Goal: Information Seeking & Learning: Learn about a topic

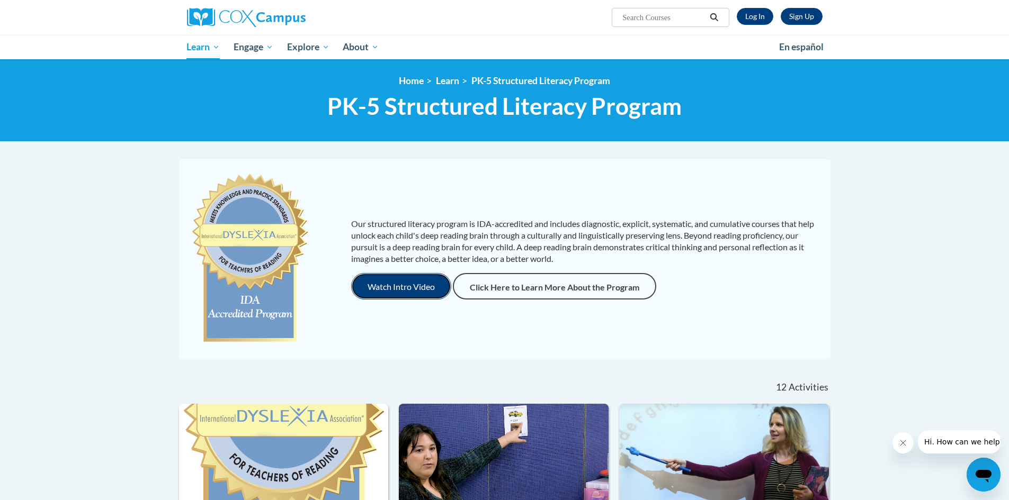
click at [408, 286] on button "Watch Intro Video" at bounding box center [401, 286] width 100 height 26
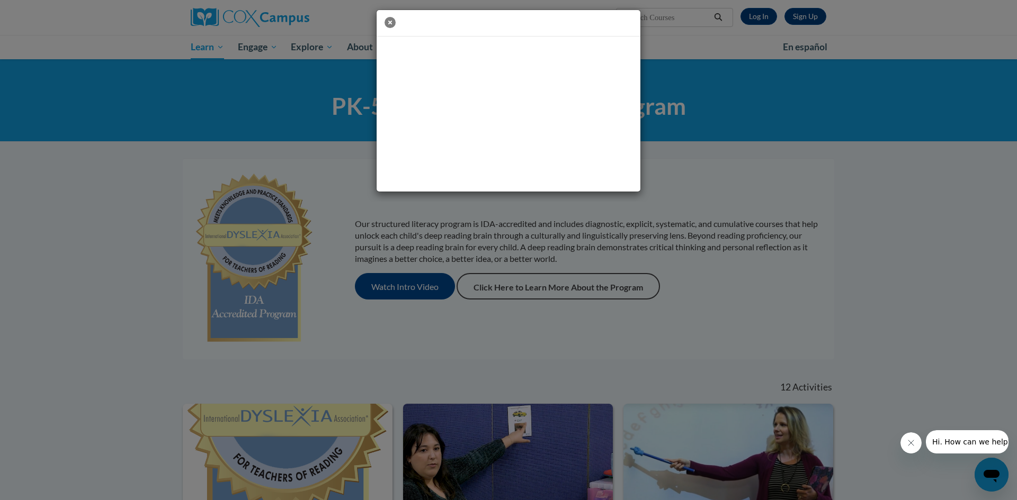
click at [390, 24] on icon "button" at bounding box center [389, 22] width 11 height 11
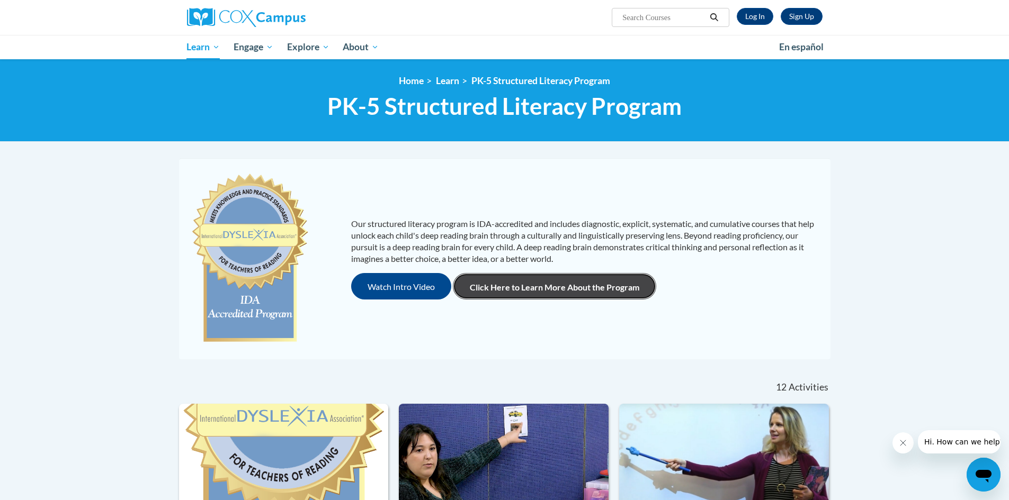
click at [585, 290] on link "Click Here to Learn More About the Program" at bounding box center [554, 286] width 203 height 26
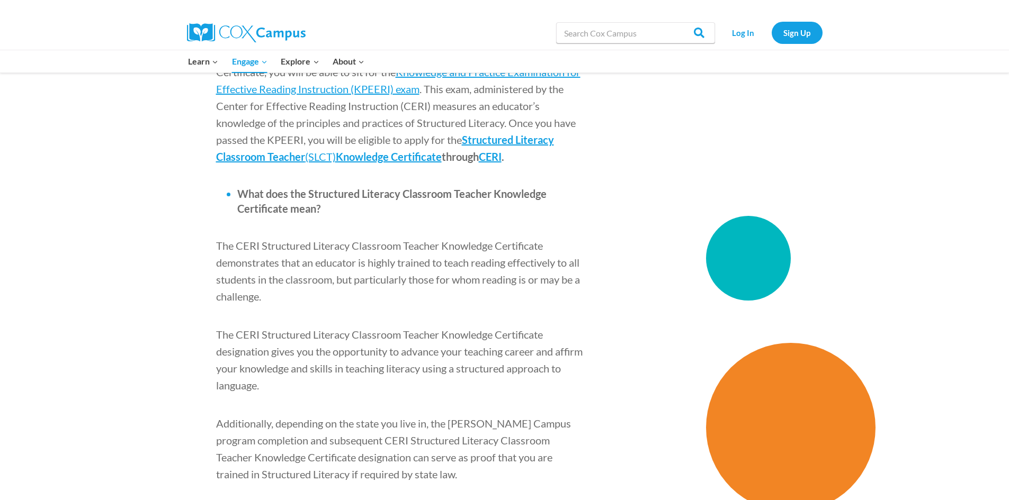
scroll to position [1536, 0]
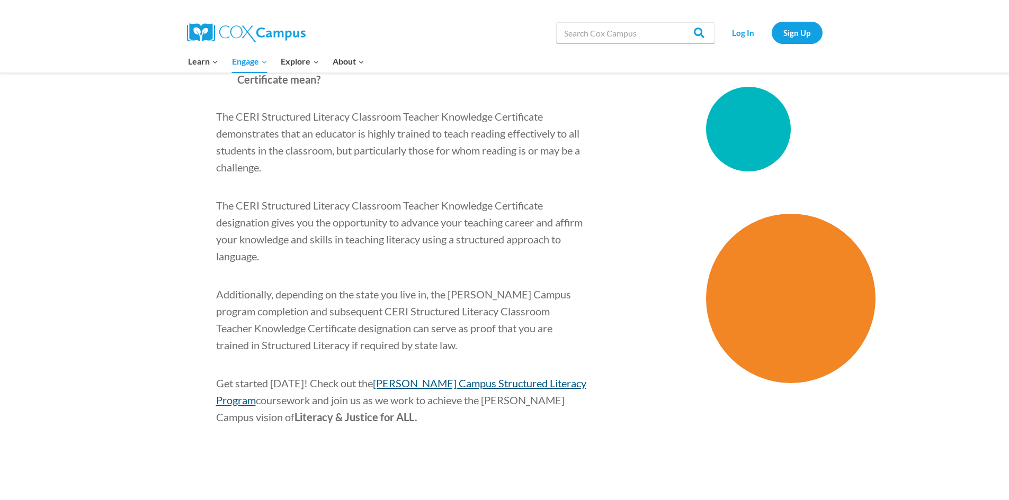
click at [484, 377] on span "[PERSON_NAME] Campus Structured Literacy Program" at bounding box center [401, 392] width 370 height 30
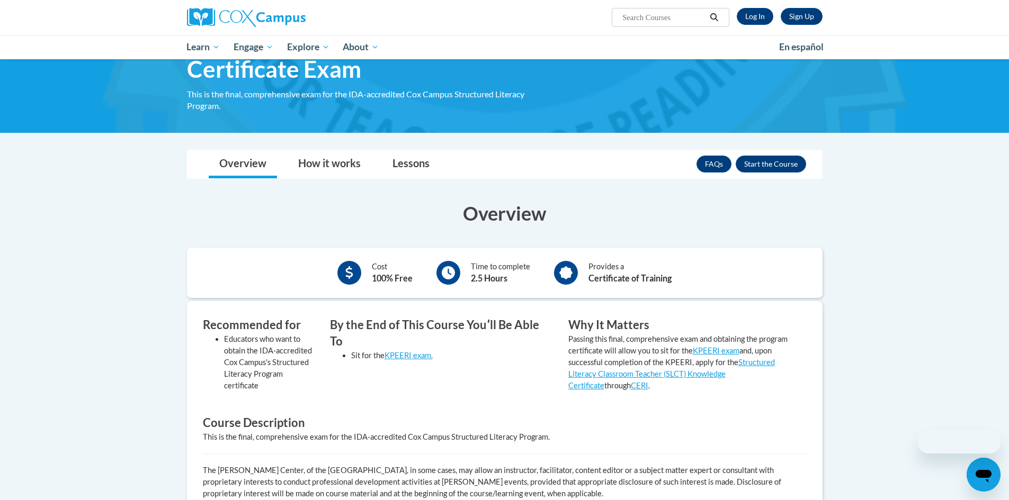
scroll to position [159, 0]
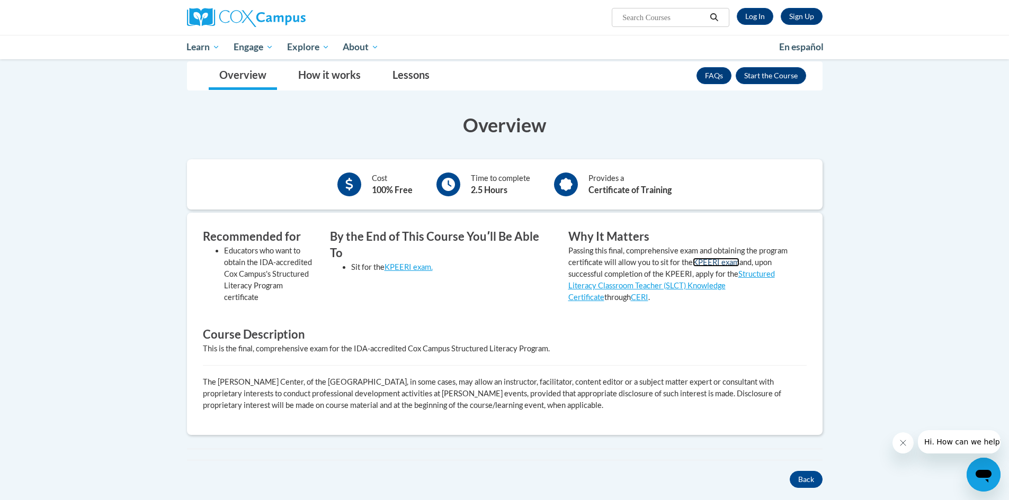
click at [722, 264] on link "KPEERI exam" at bounding box center [716, 262] width 47 height 9
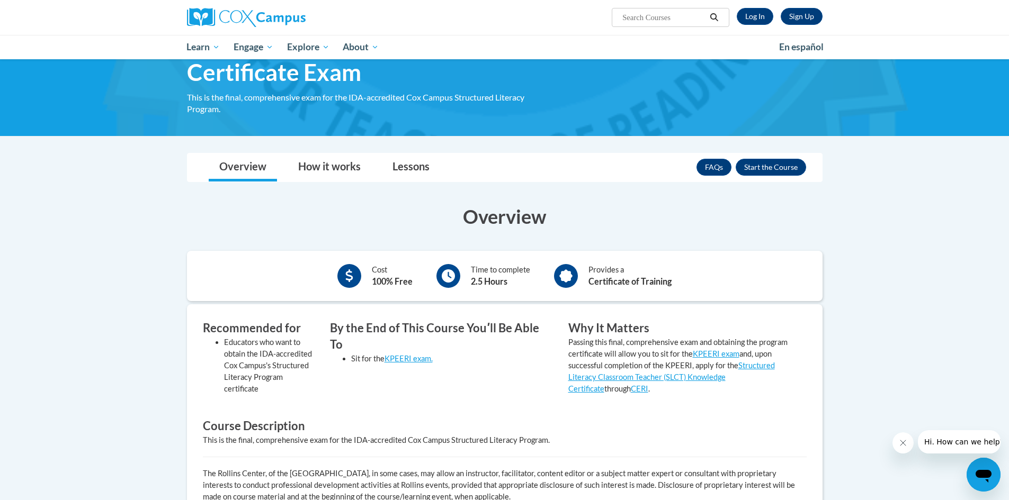
scroll to position [53, 0]
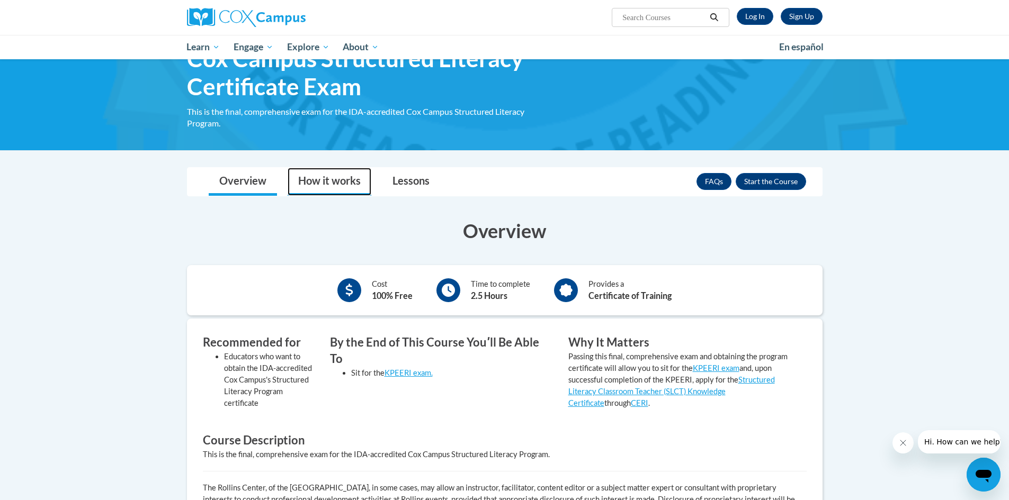
click at [349, 179] on link "How it works" at bounding box center [330, 182] width 84 height 28
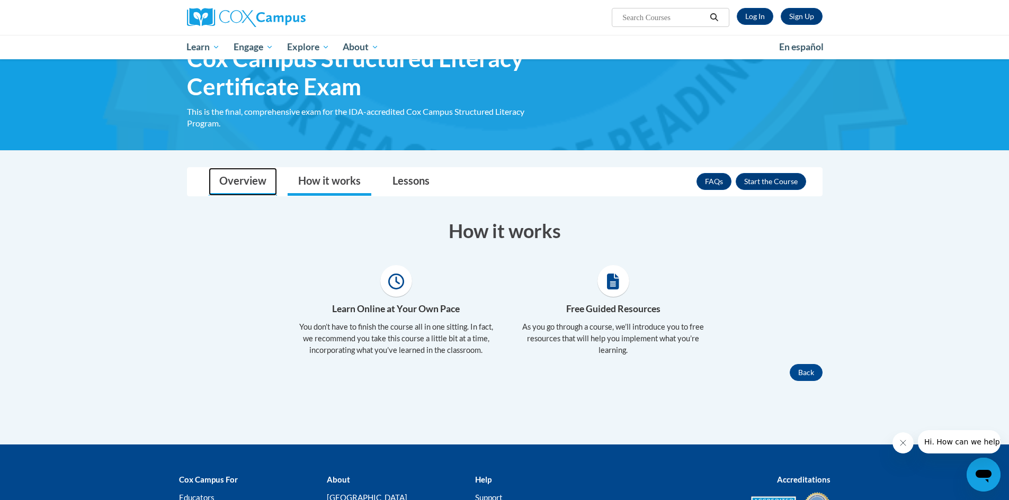
click at [256, 184] on link "Overview" at bounding box center [243, 182] width 68 height 28
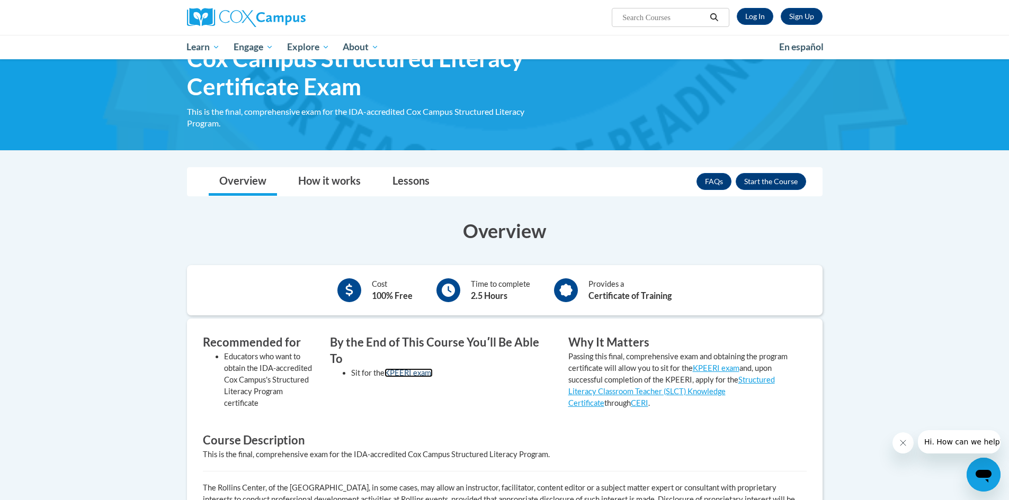
click at [409, 369] on link "KPEERI exam." at bounding box center [408, 373] width 48 height 9
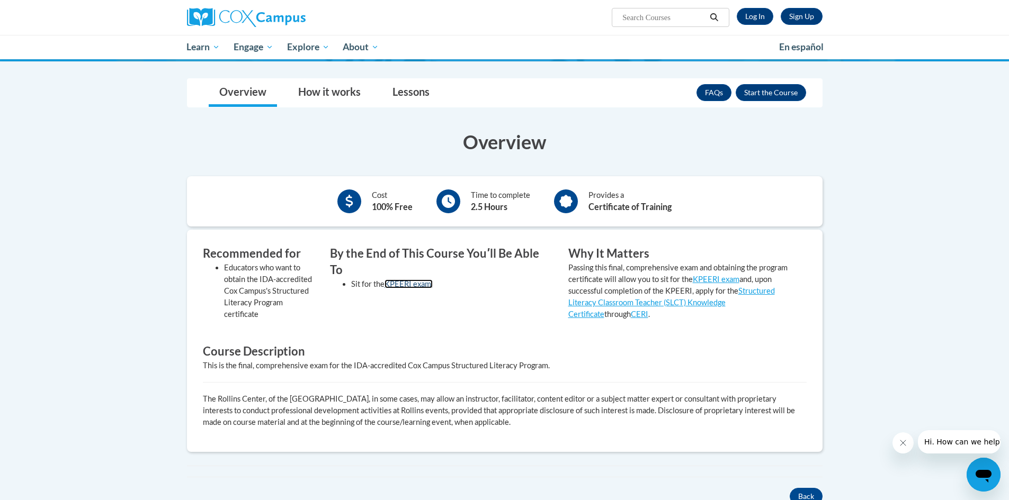
scroll to position [159, 0]
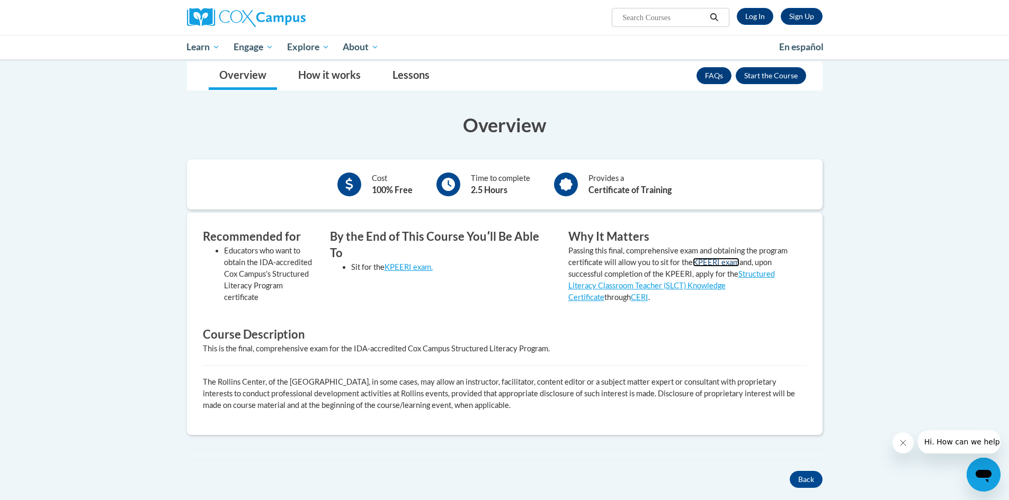
click at [724, 261] on link "KPEERI exam" at bounding box center [716, 262] width 47 height 9
